Goal: Task Accomplishment & Management: Use online tool/utility

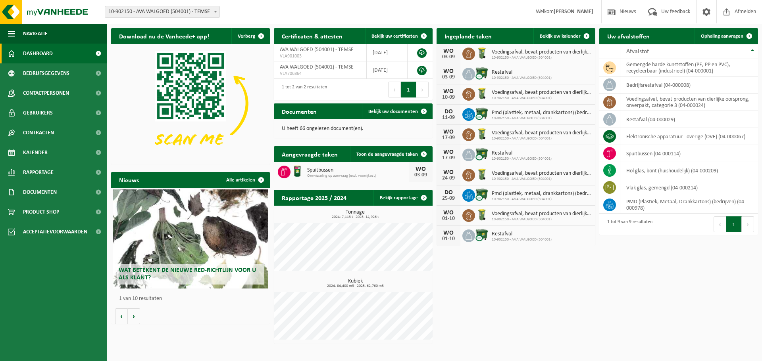
click at [408, 9] on div "Vestiging: 10-902150 - AVA WALGOED (504001) - TEMSE 10-902150 - AVA WALGOED (50…" at bounding box center [381, 12] width 762 height 24
click at [27, 152] on span "Kalender" at bounding box center [35, 153] width 25 height 20
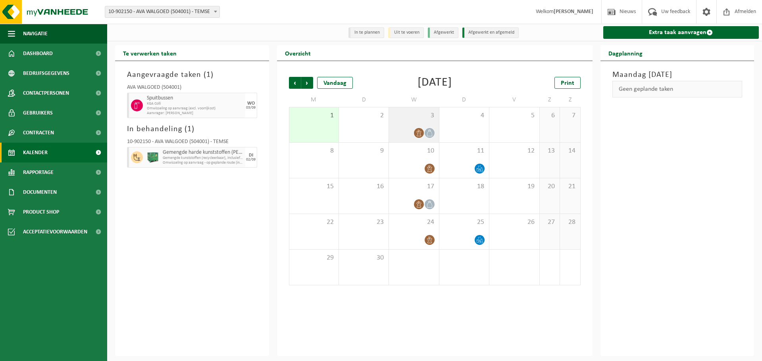
click at [420, 134] on icon at bounding box center [418, 133] width 7 height 7
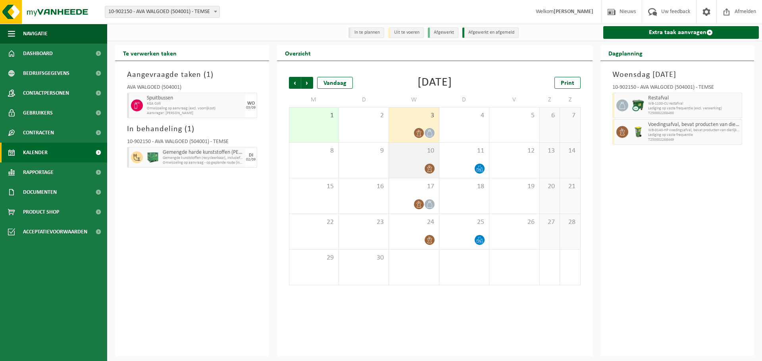
click at [413, 172] on div at bounding box center [414, 168] width 42 height 11
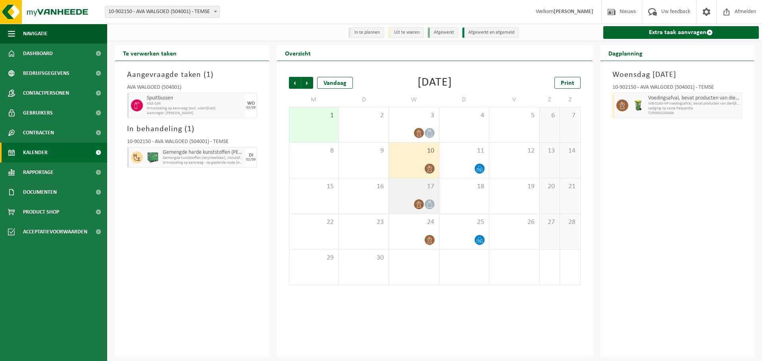
click at [413, 199] on div "17" at bounding box center [414, 195] width 50 height 35
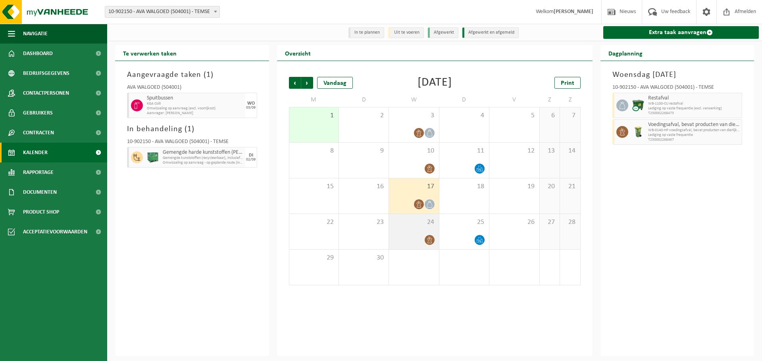
click at [415, 239] on div at bounding box center [414, 240] width 42 height 11
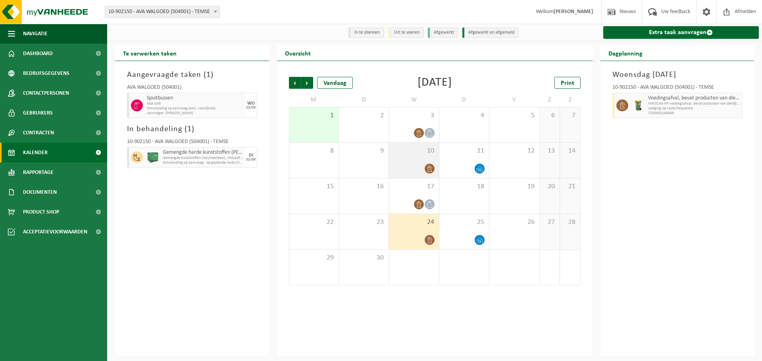
click at [415, 157] on div "10" at bounding box center [414, 160] width 50 height 35
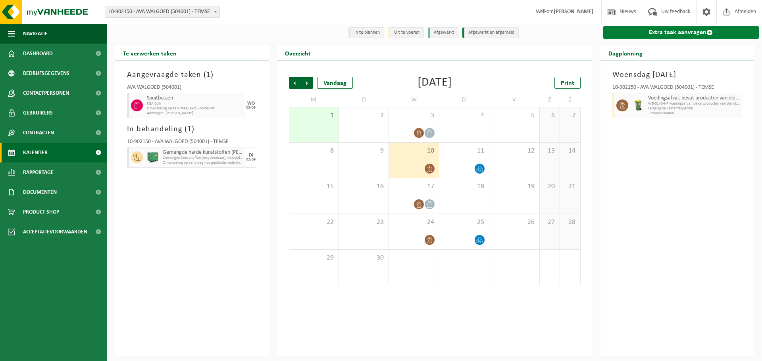
click at [716, 35] on link "Extra taak aanvragen" at bounding box center [681, 32] width 156 height 13
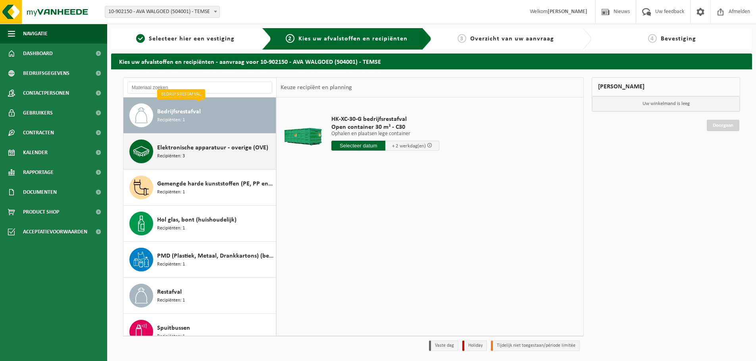
click at [182, 151] on span "Elektronische apparatuur - overige (OVE)" at bounding box center [212, 148] width 111 height 10
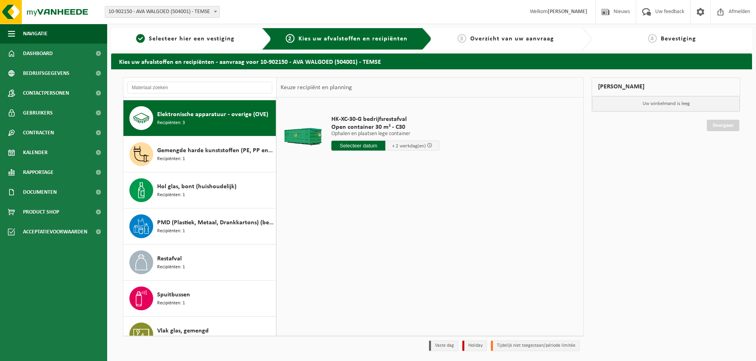
scroll to position [36, 0]
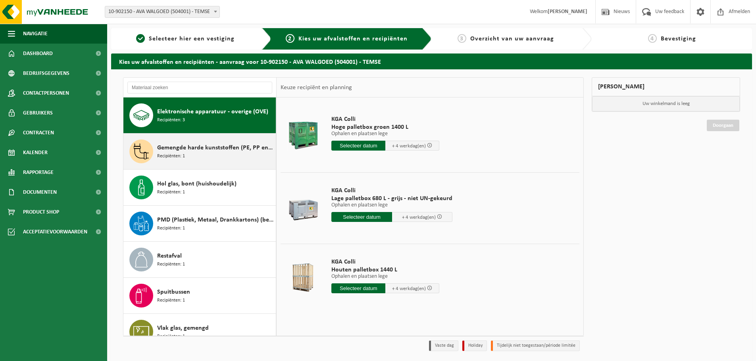
click at [154, 147] on div "Gemengde harde kunststoffen (PE, PP en PVC), recycleerbaar (industrieel) Recipi…" at bounding box center [199, 152] width 153 height 36
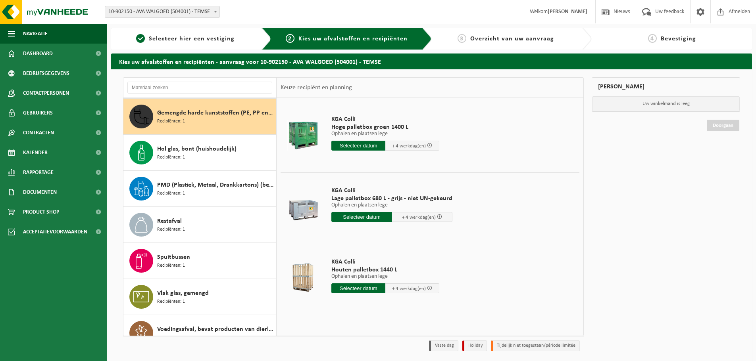
scroll to position [72, 0]
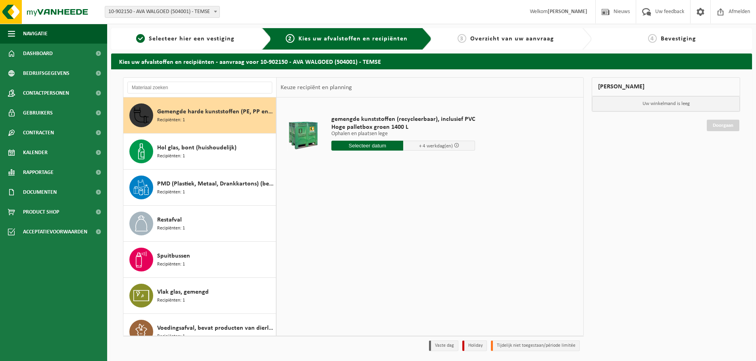
click at [371, 147] on input "text" at bounding box center [367, 146] width 72 height 10
click at [454, 146] on span at bounding box center [456, 145] width 5 height 5
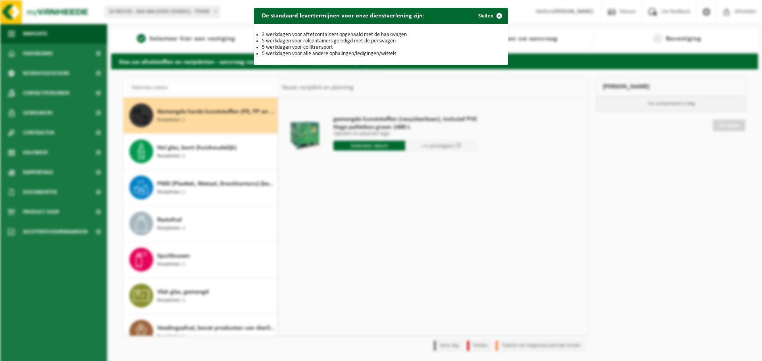
click at [466, 204] on div "De standaard levertermijnen voor onze dienstverlening zijn: Sluiten 3 werkdagen…" at bounding box center [381, 180] width 762 height 361
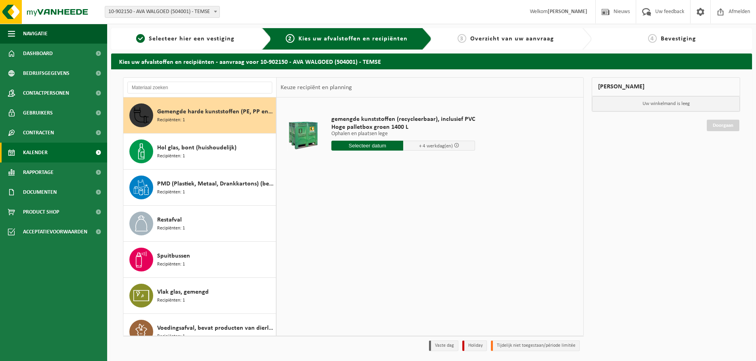
click at [47, 152] on span "Kalender" at bounding box center [35, 153] width 25 height 20
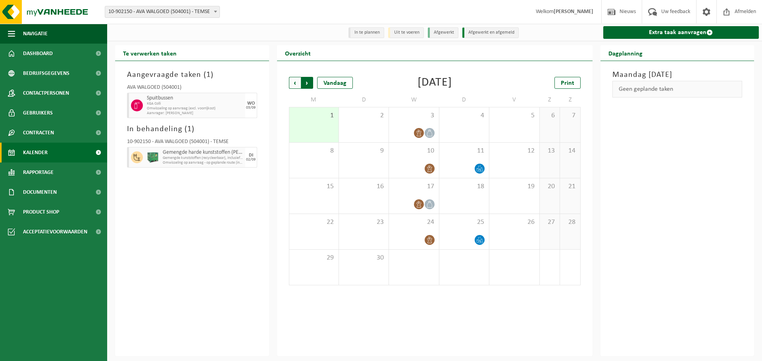
click at [295, 80] on span "Vorige" at bounding box center [295, 83] width 12 height 12
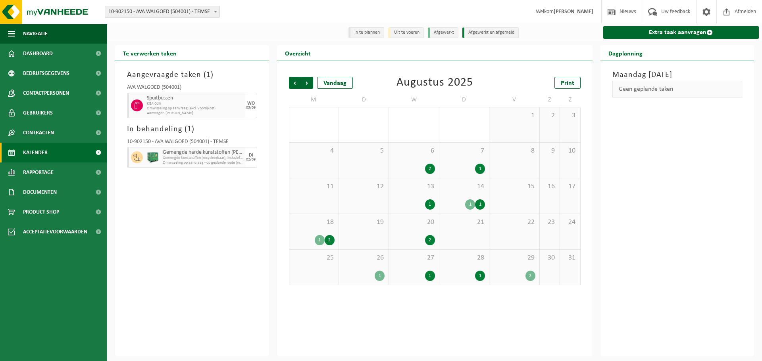
click at [467, 169] on div "1" at bounding box center [464, 169] width 42 height 10
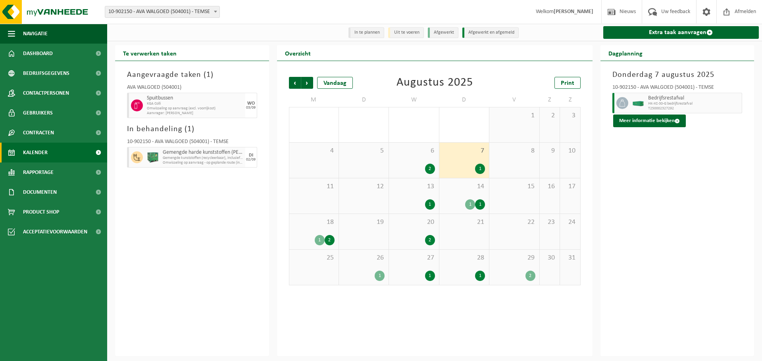
click at [412, 163] on div "6 2" at bounding box center [414, 160] width 50 height 35
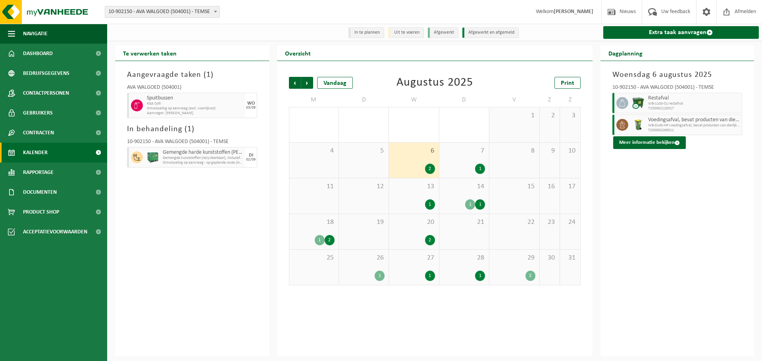
click at [454, 163] on div "7 1" at bounding box center [464, 160] width 50 height 35
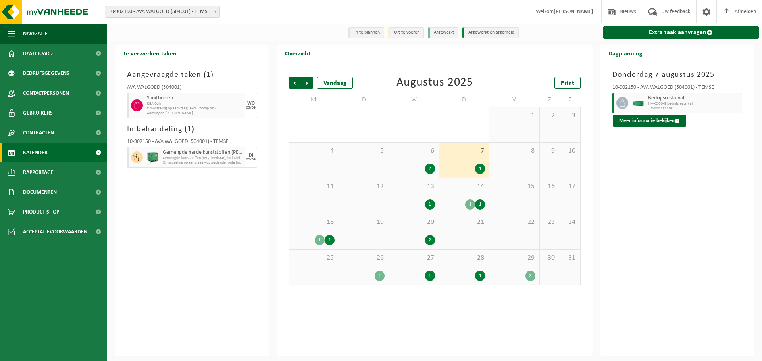
click at [461, 194] on div "14 1 1" at bounding box center [464, 195] width 50 height 35
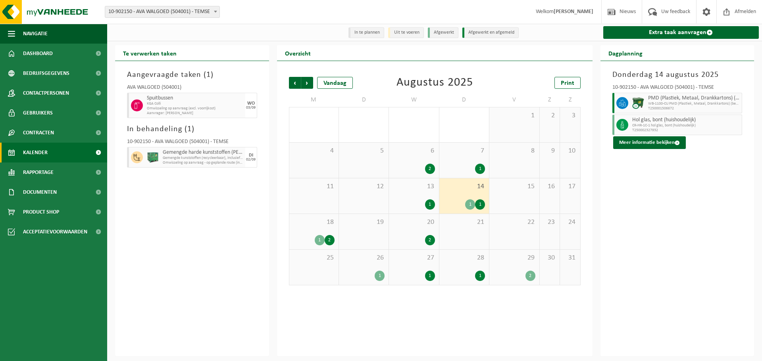
click at [415, 196] on div "13 1" at bounding box center [414, 195] width 50 height 35
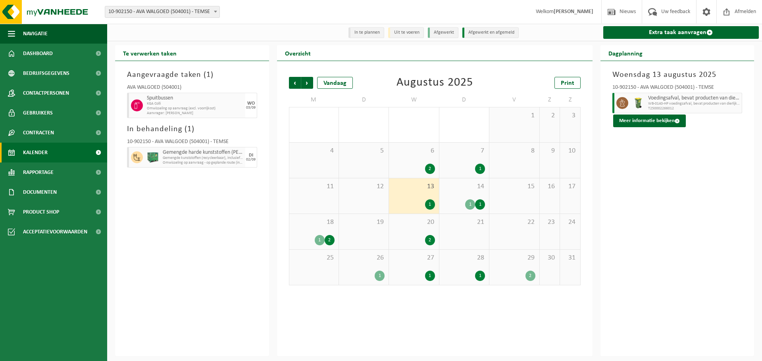
click at [424, 229] on div "20 2" at bounding box center [414, 231] width 50 height 35
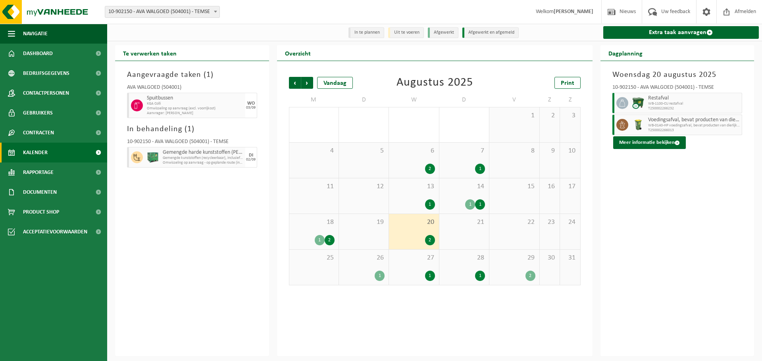
click at [310, 228] on div "18 1 2" at bounding box center [313, 231] width 49 height 35
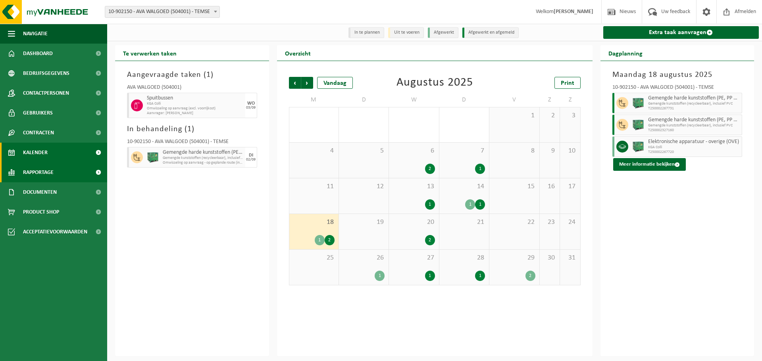
click at [36, 174] on span "Rapportage" at bounding box center [38, 173] width 31 height 20
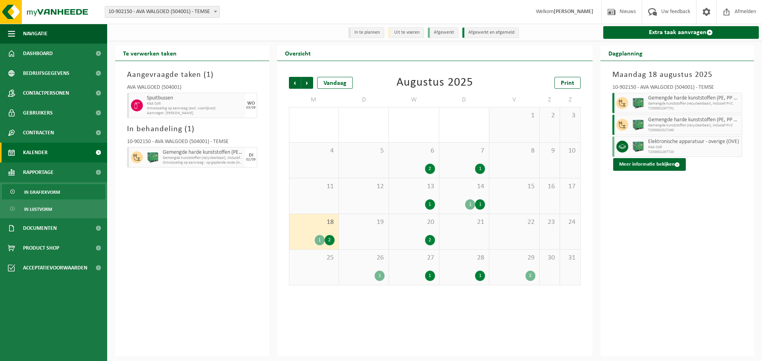
click at [47, 192] on span "In grafiekvorm" at bounding box center [42, 192] width 36 height 15
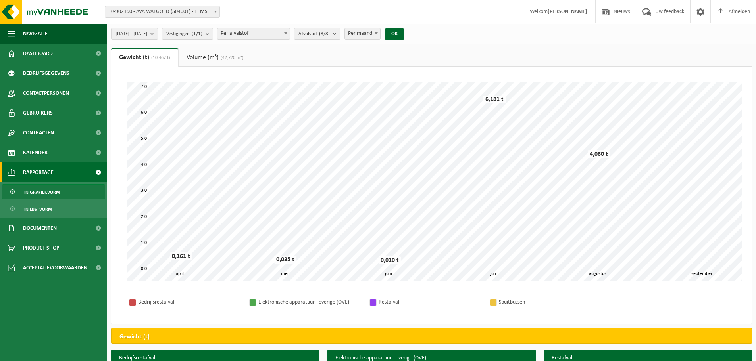
click at [221, 56] on span "(42,720 m³)" at bounding box center [231, 58] width 25 height 5
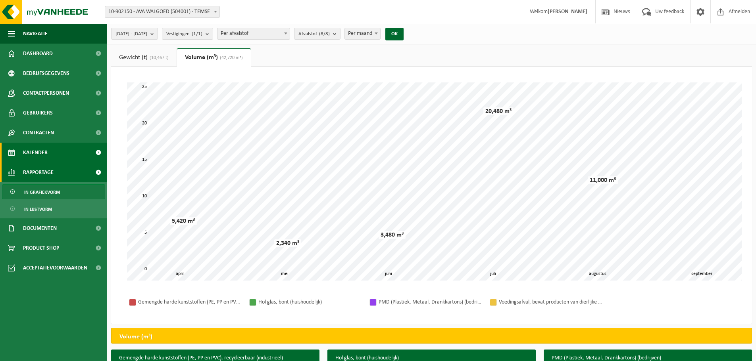
click at [52, 150] on link "Kalender" at bounding box center [53, 153] width 107 height 20
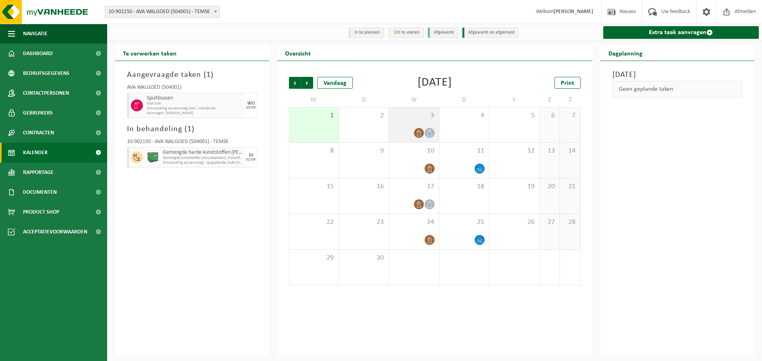
click at [403, 127] on div "3" at bounding box center [414, 124] width 50 height 35
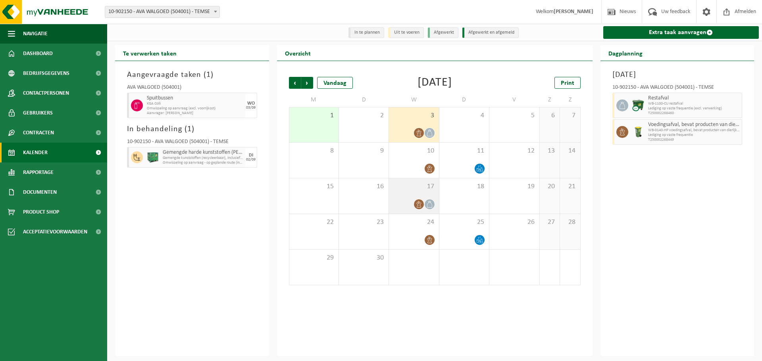
click at [431, 200] on span at bounding box center [429, 205] width 10 height 10
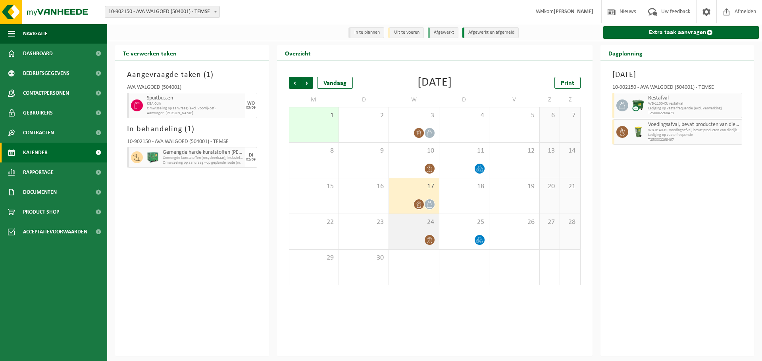
click at [410, 234] on div "24" at bounding box center [414, 231] width 50 height 35
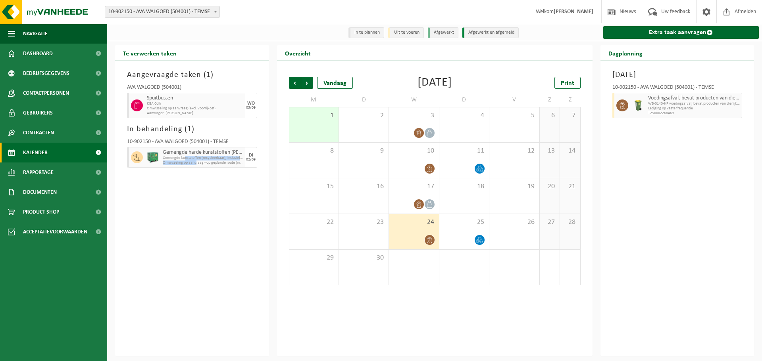
drag, startPoint x: 196, startPoint y: 161, endPoint x: 185, endPoint y: 160, distance: 11.1
click at [185, 160] on div "Gemengde harde kunststoffen (PE, PP en PVC), recycleerbaar (industrieel) Gemeng…" at bounding box center [203, 157] width 84 height 21
click at [185, 160] on span "Gemengde kunststoffen (recycleerbaar), inclusief PVC" at bounding box center [203, 158] width 81 height 5
